Goal: Navigation & Orientation: Find specific page/section

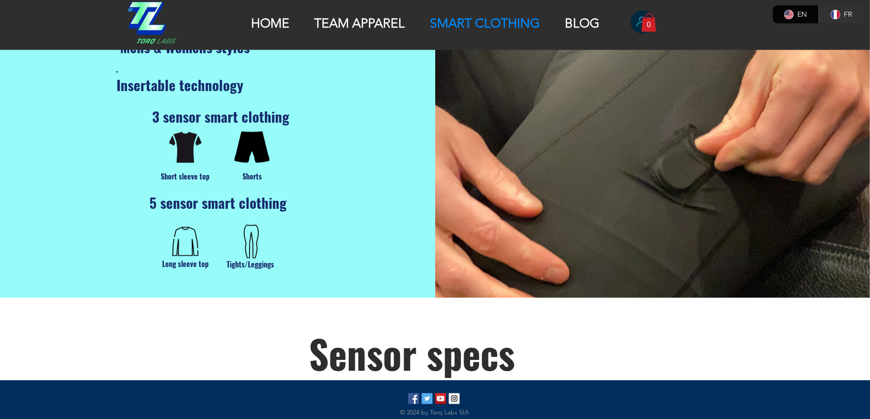
scroll to position [1014, 0]
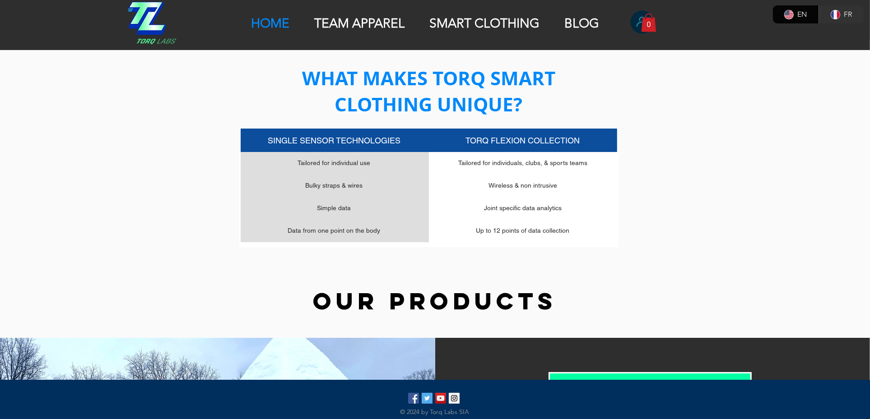
scroll to position [230, 0]
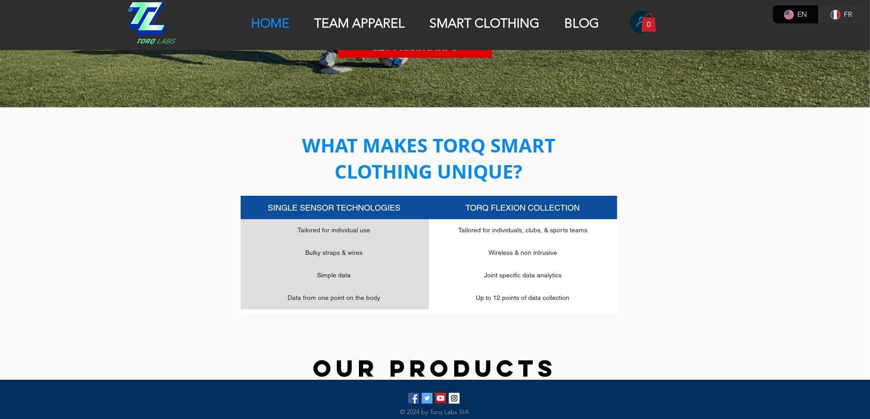
click at [456, 19] on p "SMART CLOTHING" at bounding box center [484, 23] width 119 height 15
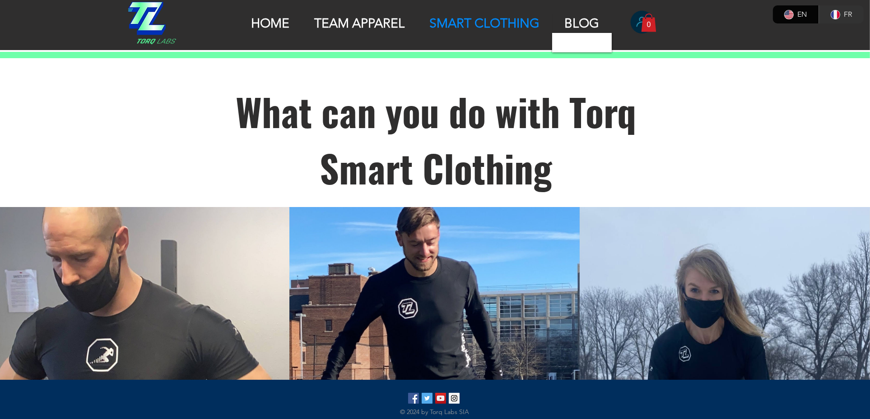
click at [590, 23] on p "BLOG" at bounding box center [582, 23] width 44 height 15
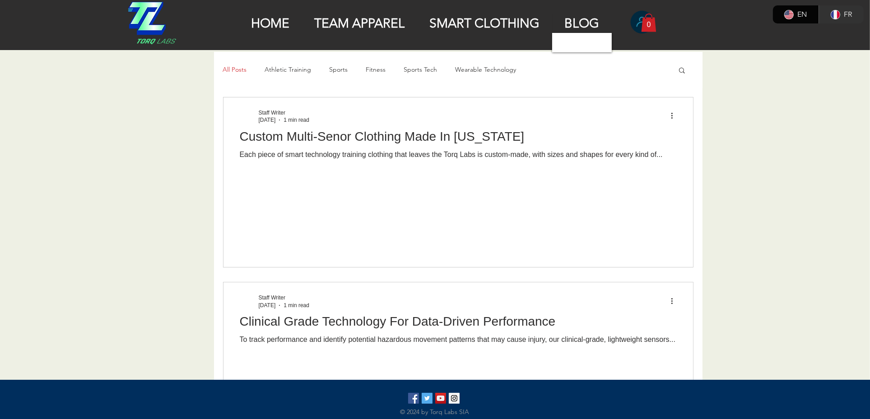
click at [576, 24] on p "BLOG" at bounding box center [582, 23] width 44 height 15
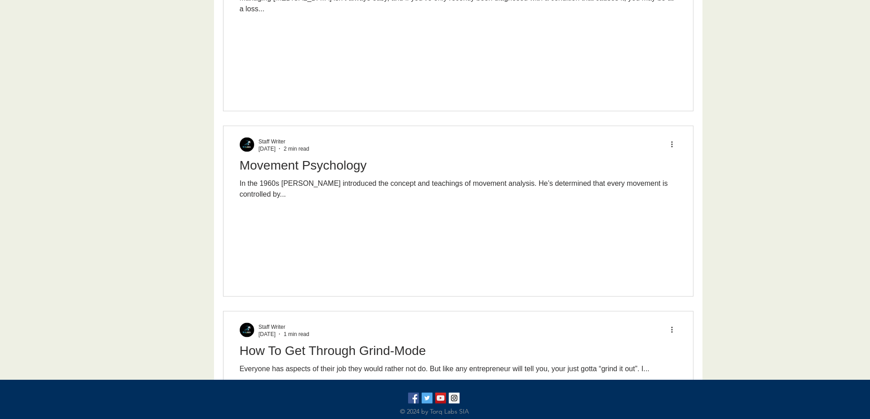
scroll to position [2031, 0]
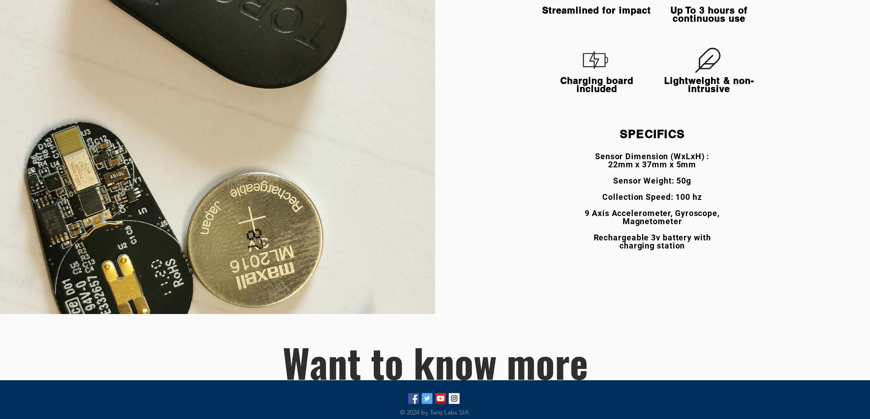
scroll to position [1556, 0]
